Goal: Information Seeking & Learning: Learn about a topic

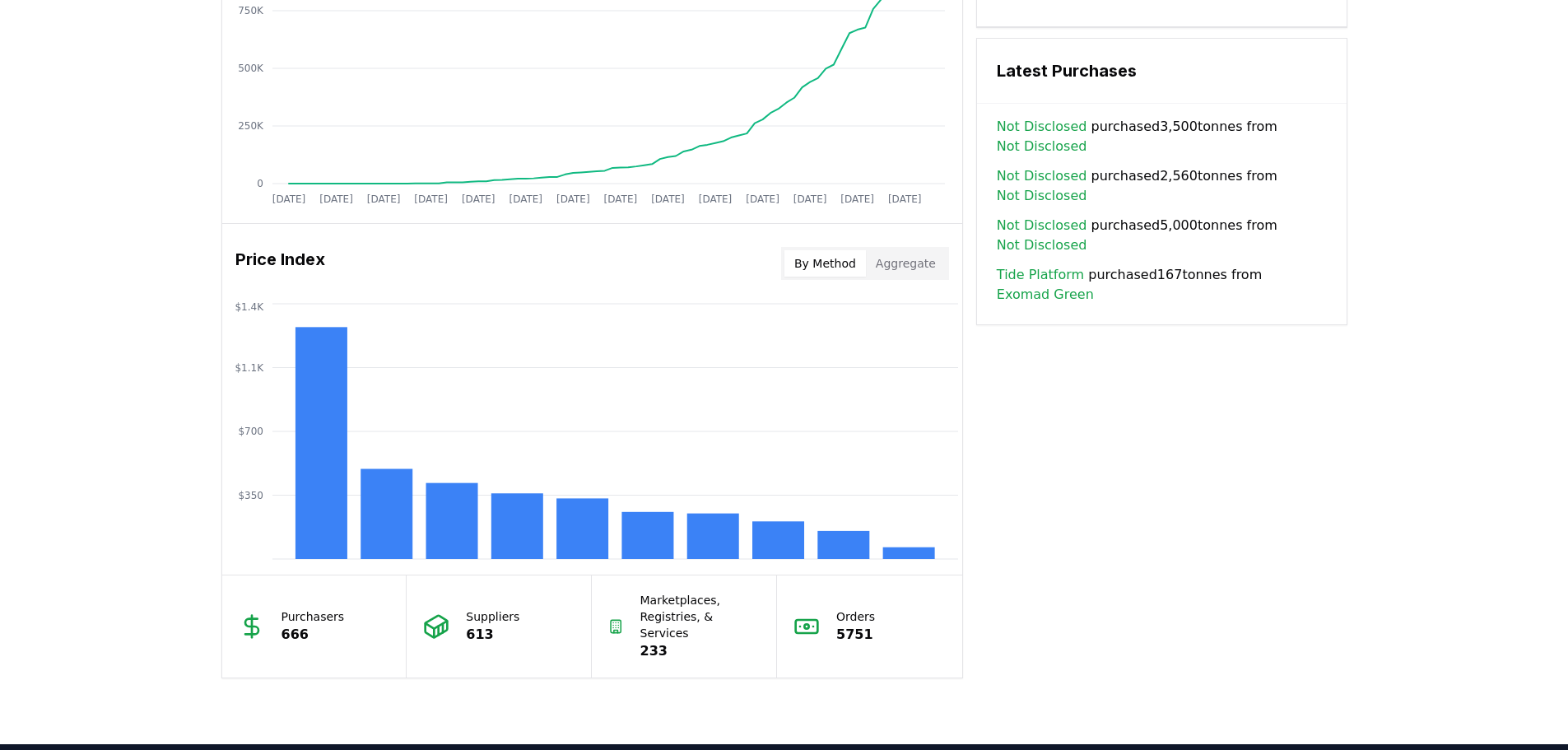
scroll to position [1153, 0]
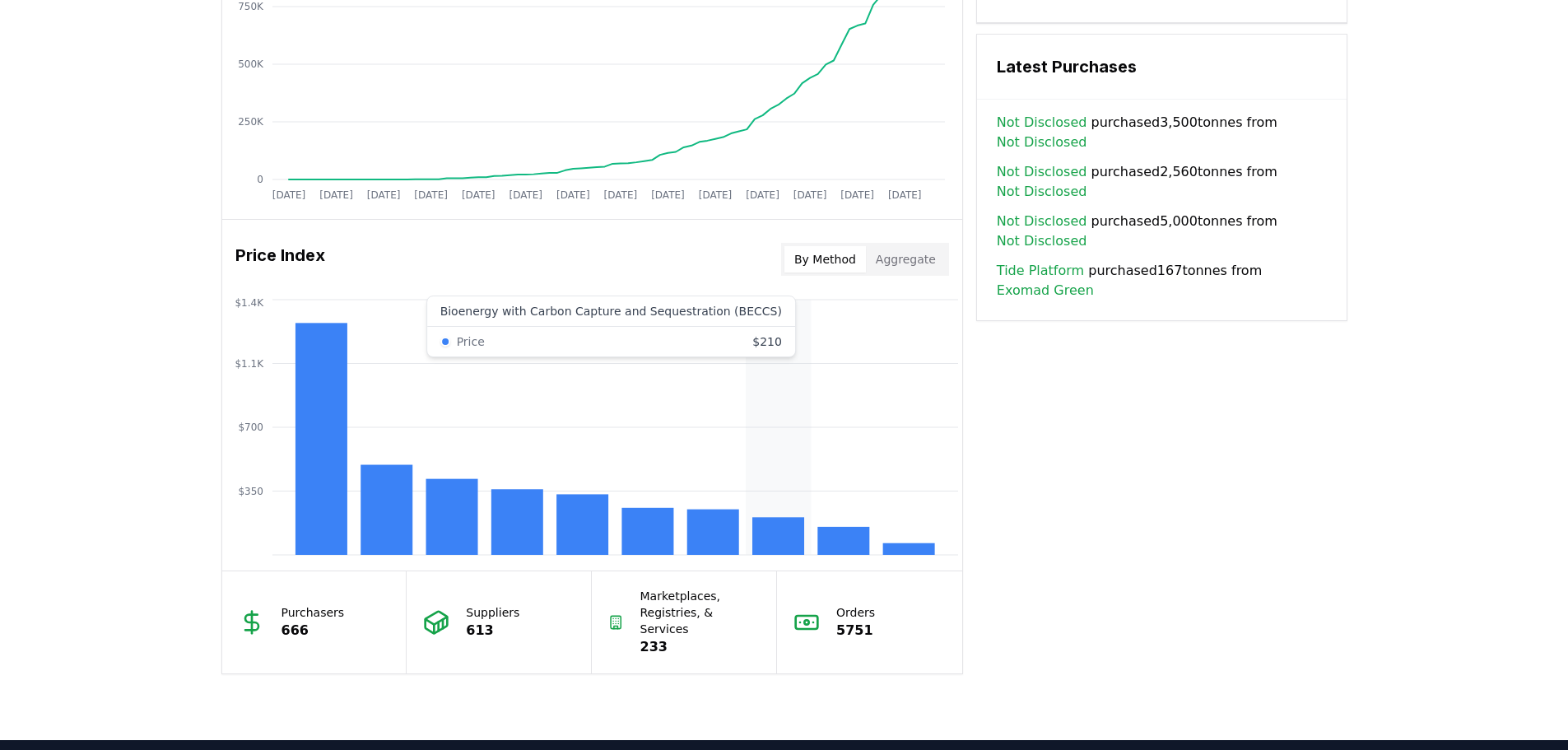
click at [766, 537] on rect at bounding box center [778, 536] width 52 height 38
click at [764, 549] on rect at bounding box center [778, 536] width 52 height 38
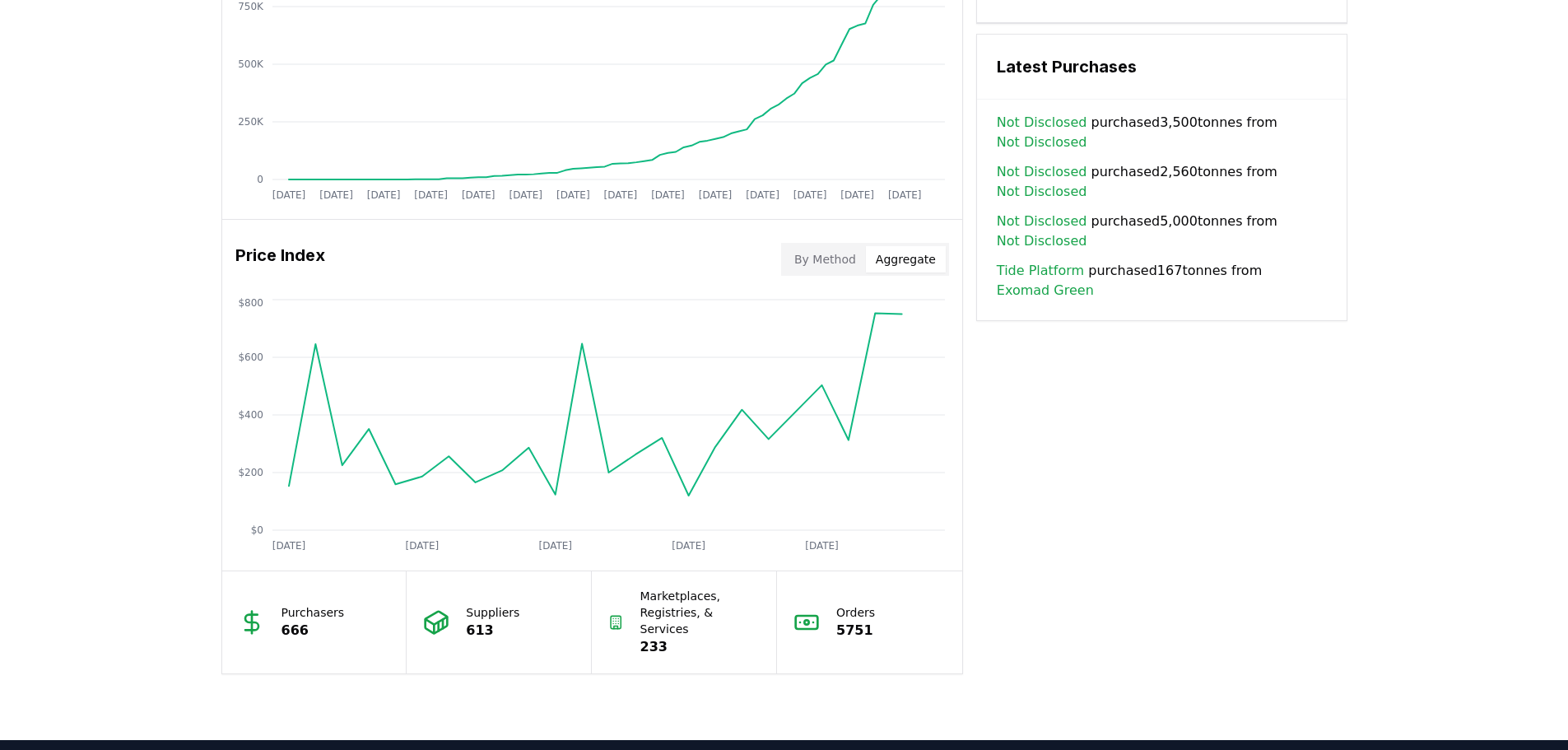
click at [916, 269] on button "Aggregate" at bounding box center [906, 260] width 80 height 27
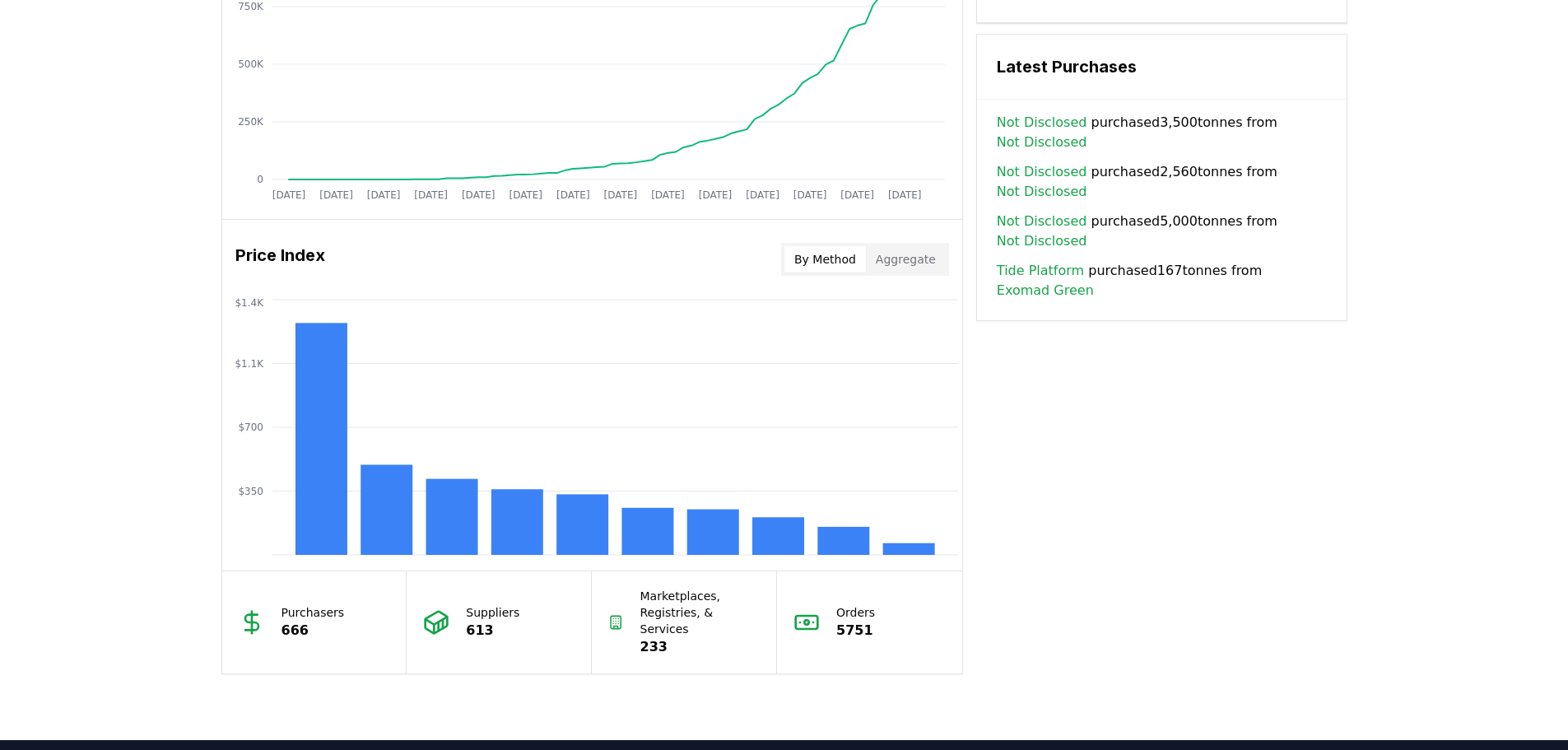
click at [825, 261] on button "By Method" at bounding box center [824, 260] width 81 height 27
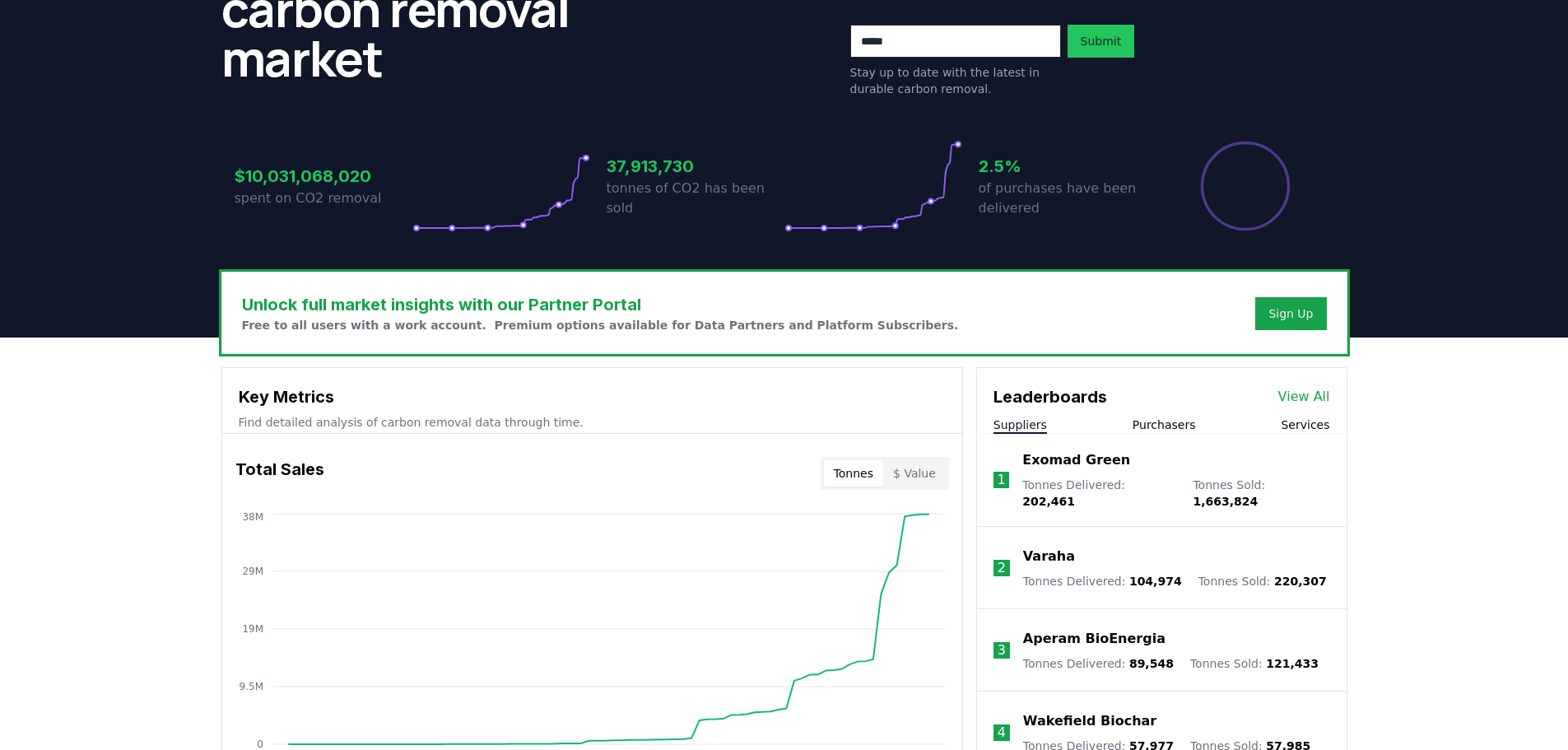
scroll to position [0, 0]
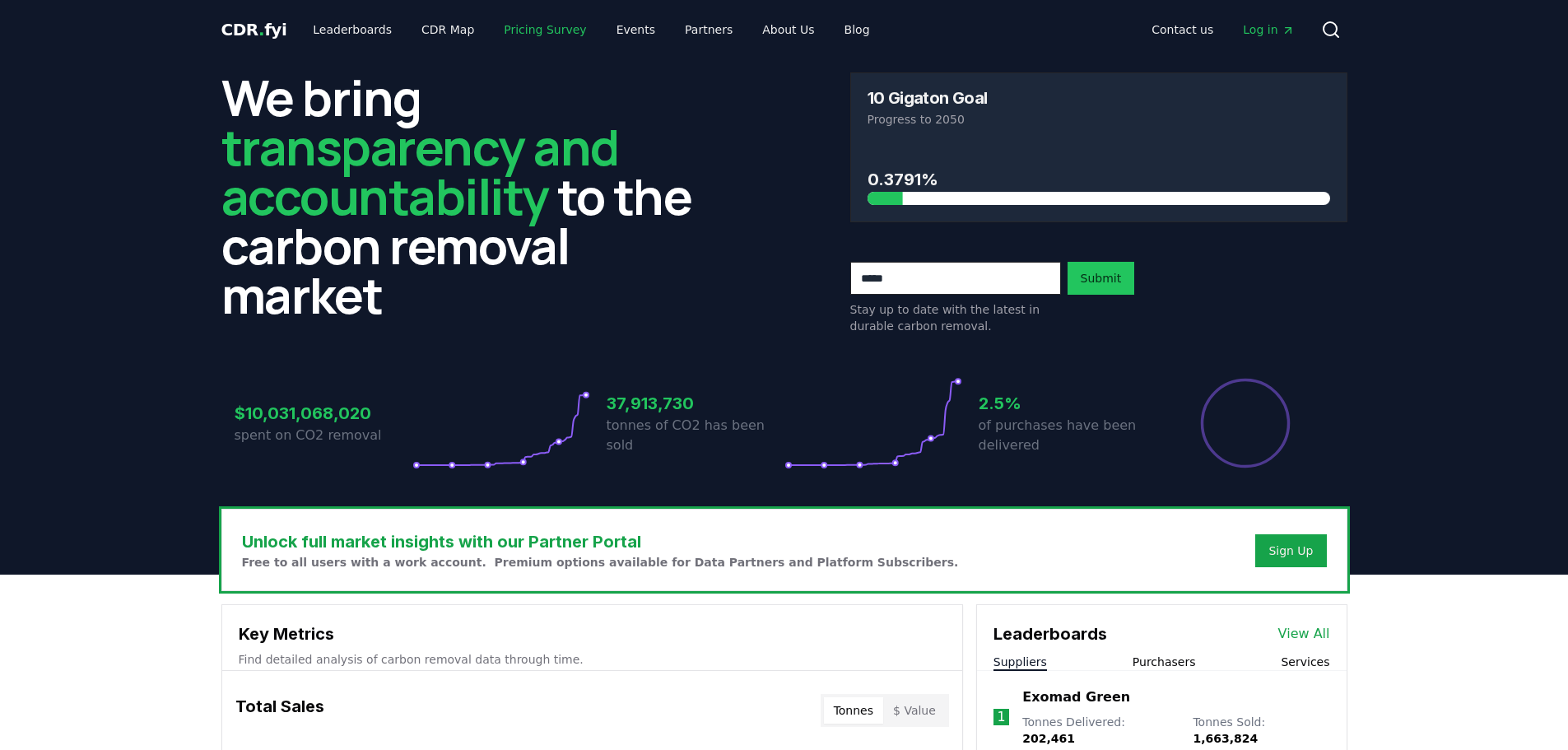
click at [530, 35] on link "Pricing Survey" at bounding box center [545, 30] width 109 height 30
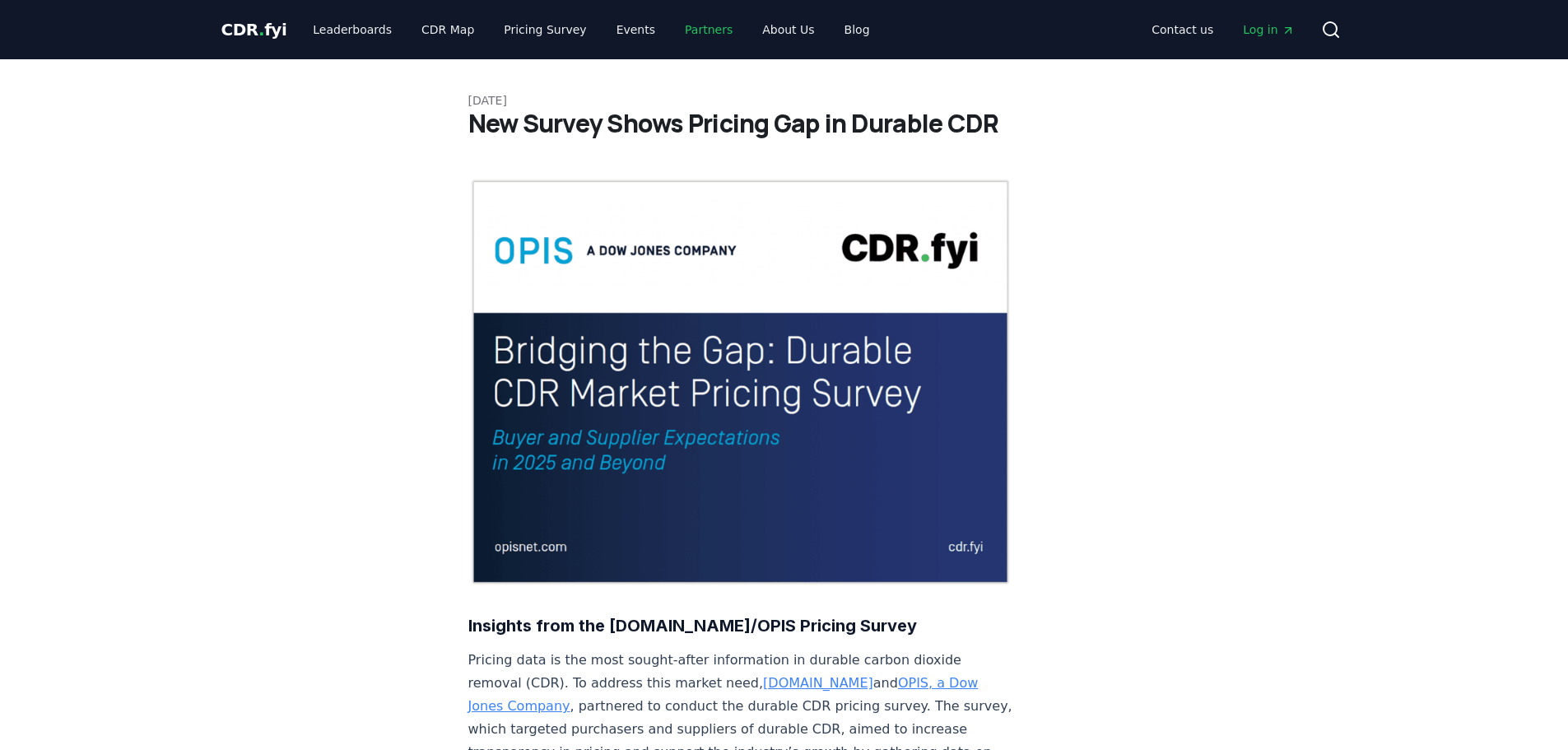
click at [693, 31] on link "Partners" at bounding box center [709, 30] width 74 height 30
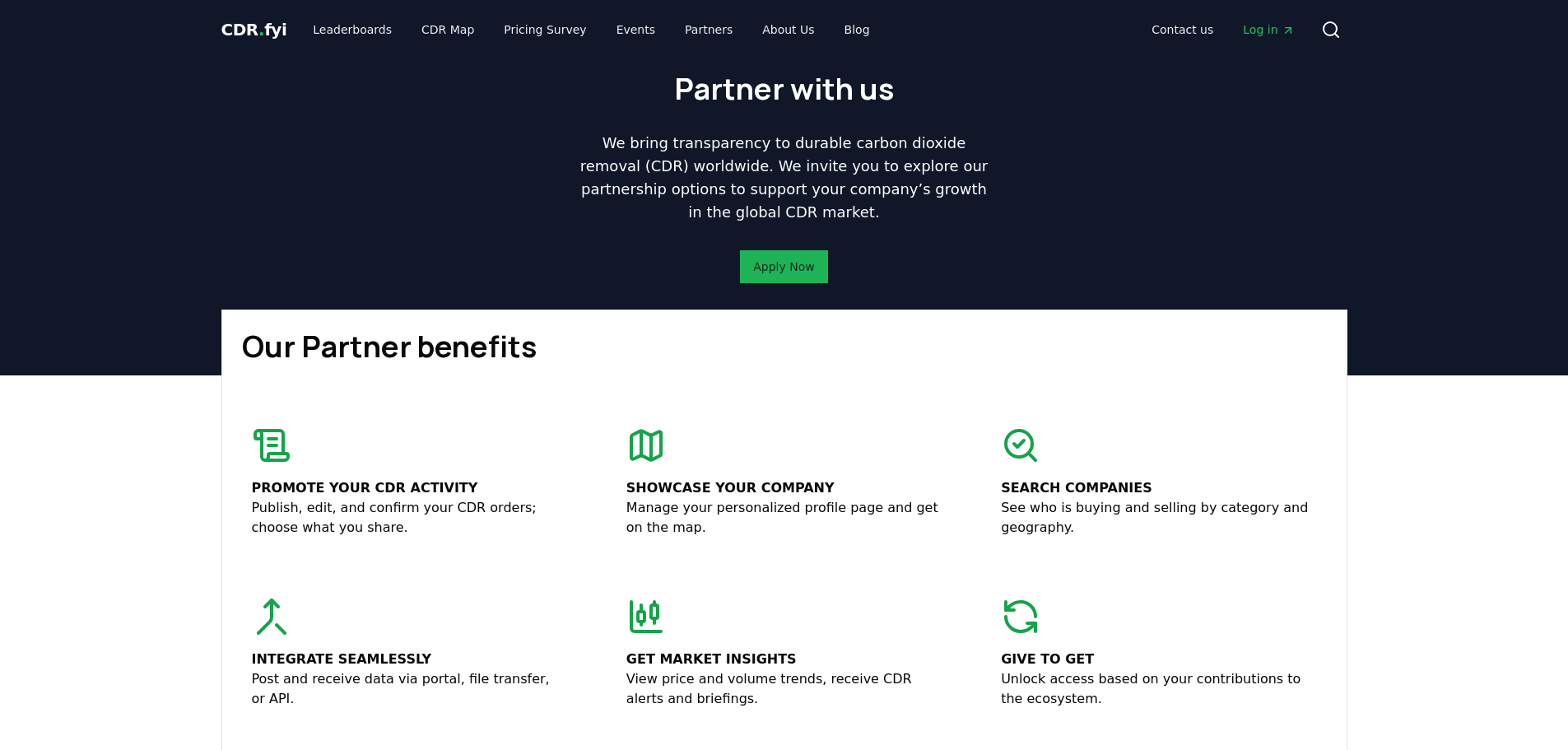
click at [757, 270] on link "Apply Now" at bounding box center [784, 266] width 61 height 16
click at [417, 27] on link "CDR Map" at bounding box center [447, 30] width 79 height 30
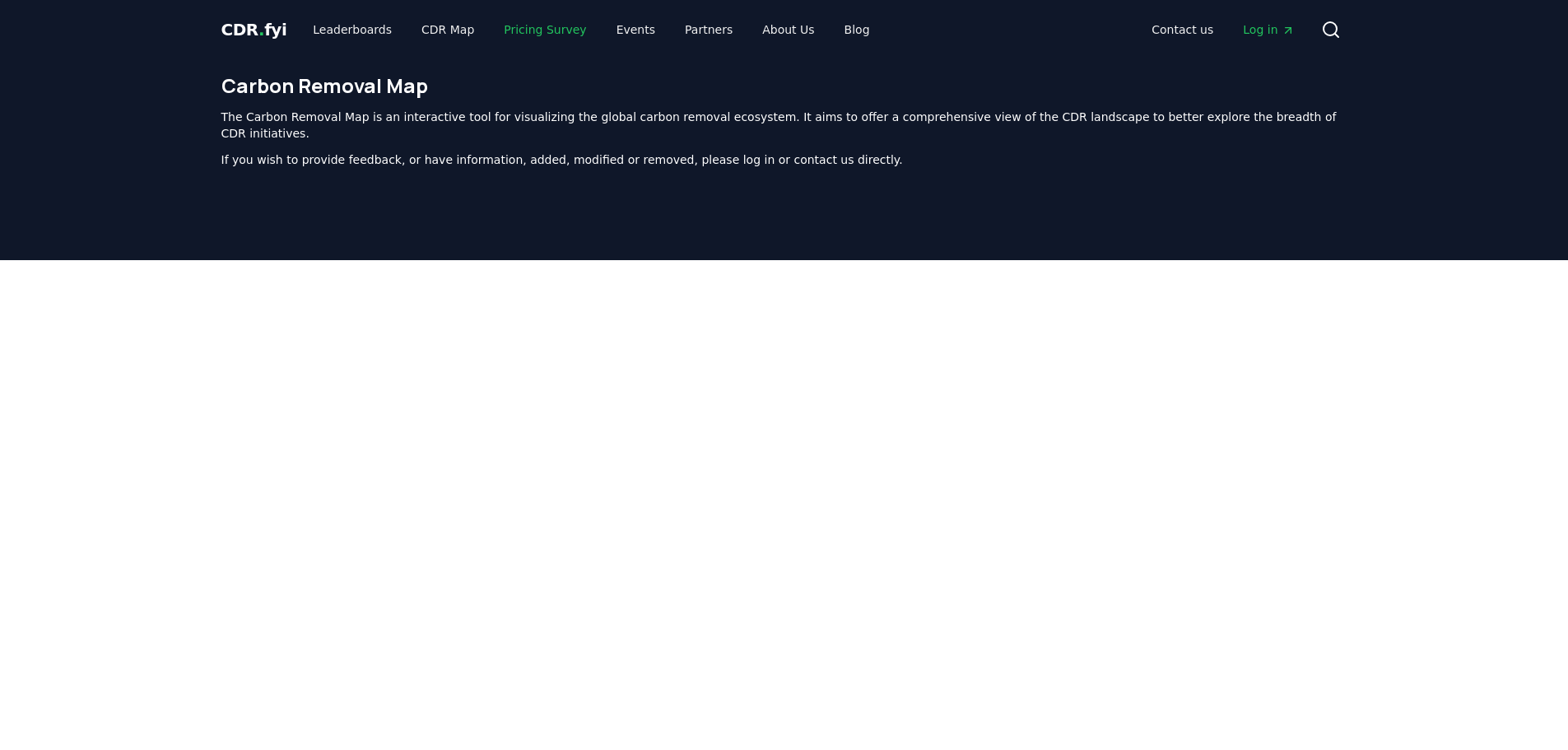
click at [547, 32] on link "Pricing Survey" at bounding box center [545, 30] width 109 height 30
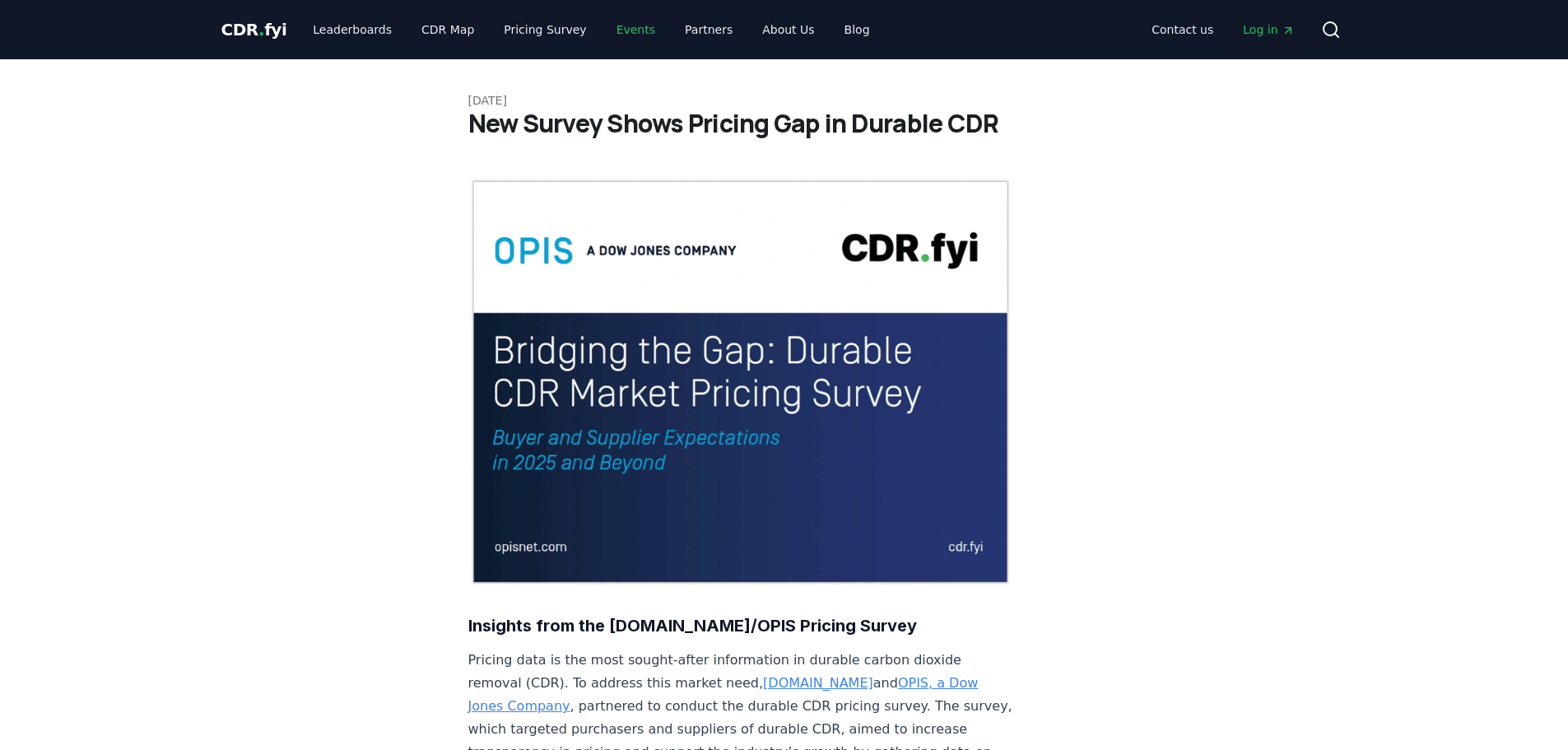
click at [616, 30] on link "Events" at bounding box center [635, 30] width 65 height 30
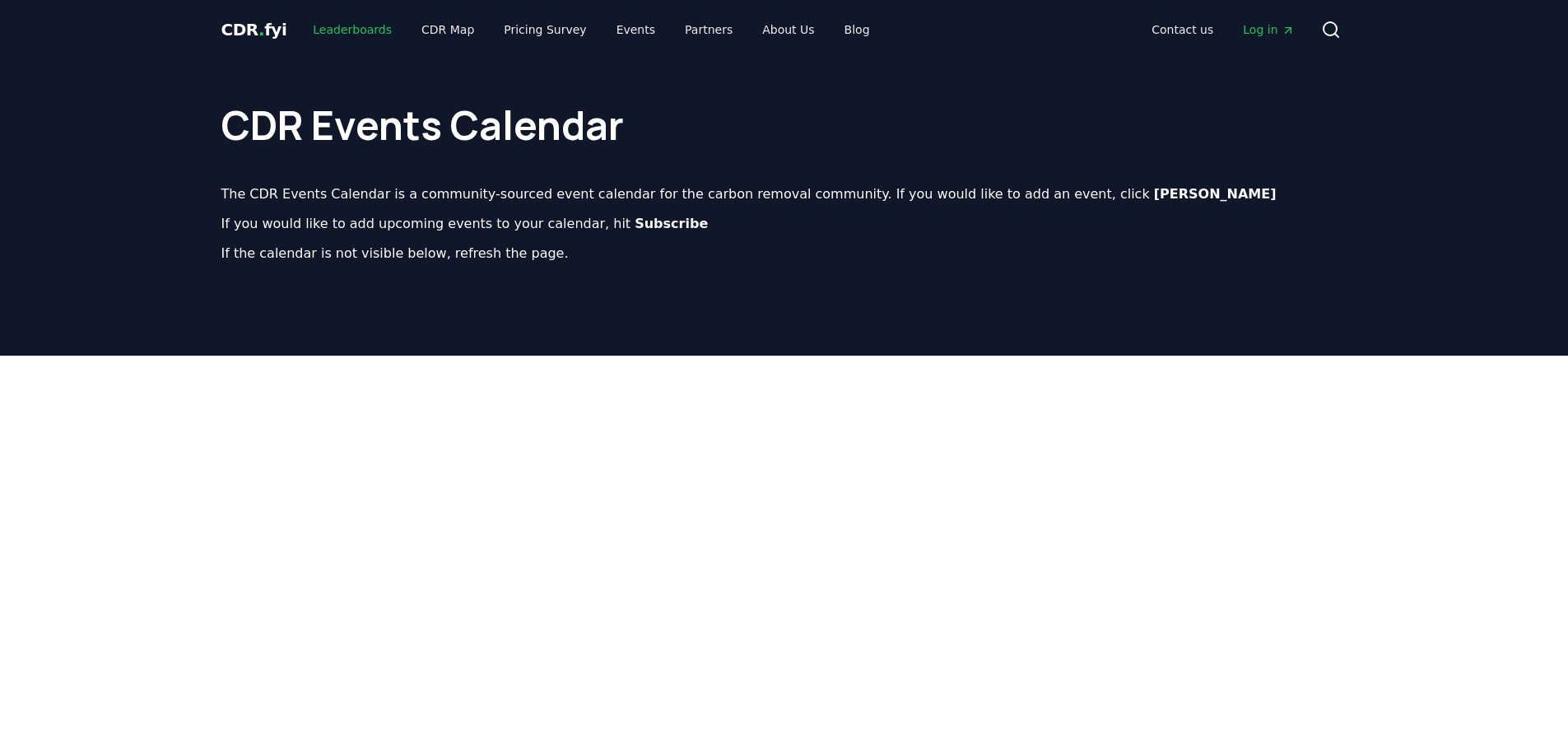
click at [327, 32] on link "Leaderboards" at bounding box center [352, 30] width 105 height 30
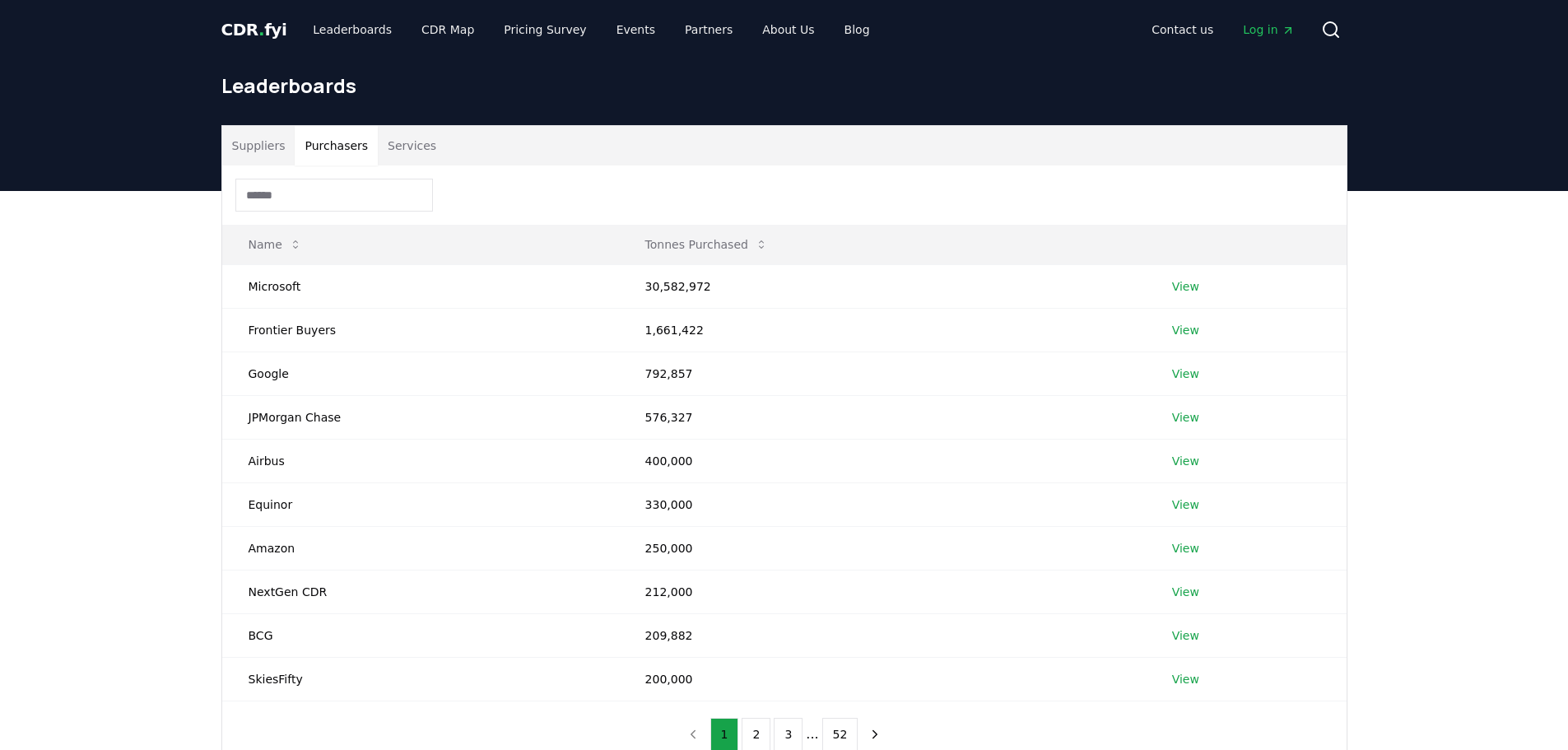
click at [340, 145] on button "Purchasers" at bounding box center [336, 145] width 83 height 39
click at [1184, 681] on link "View" at bounding box center [1186, 678] width 27 height 16
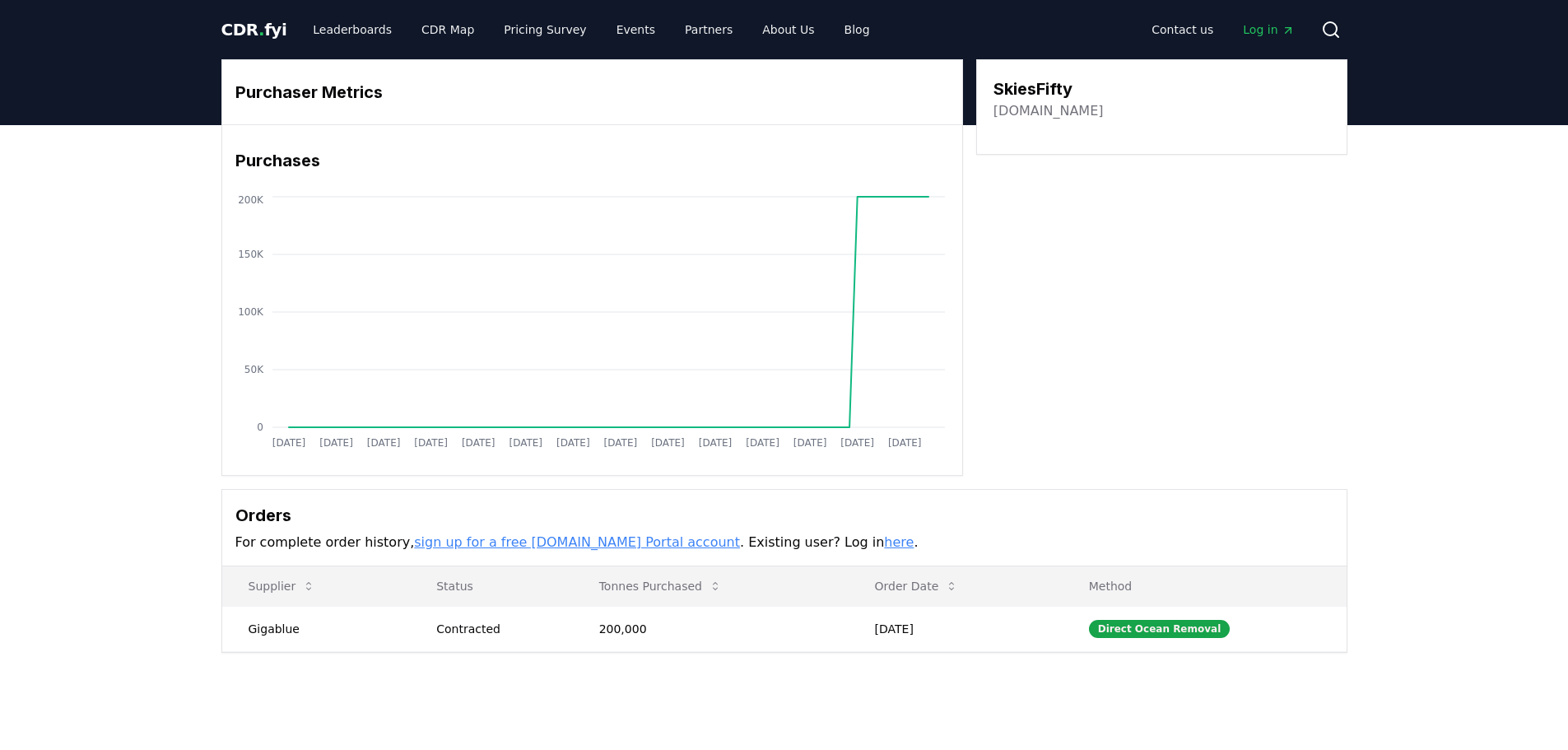
click at [466, 543] on link "sign up for a free CDR.fyi Portal account" at bounding box center [577, 542] width 326 height 15
